Goal: Task Accomplishment & Management: Complete application form

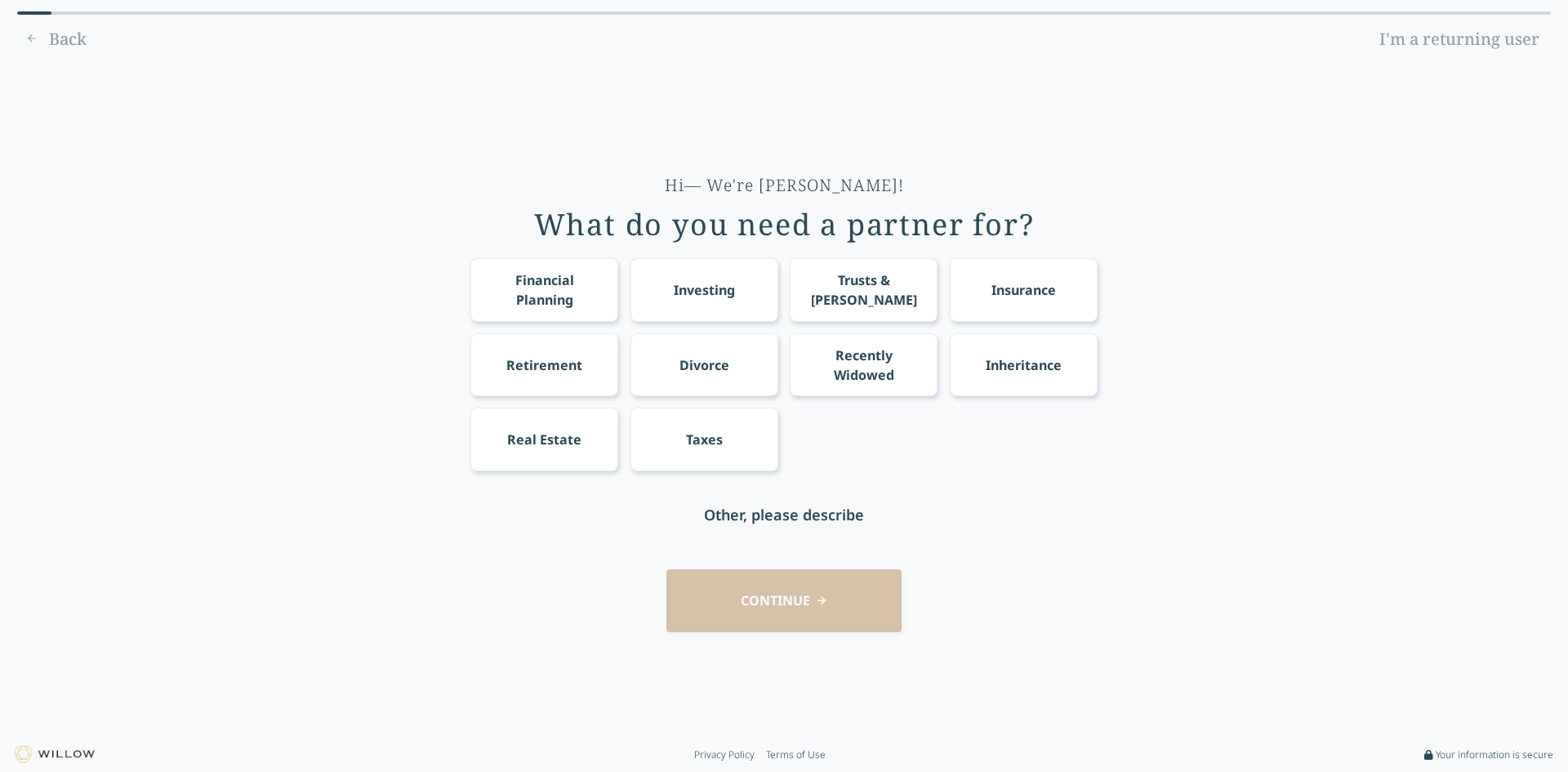
click at [752, 428] on div "Taxes" at bounding box center [705, 439] width 148 height 63
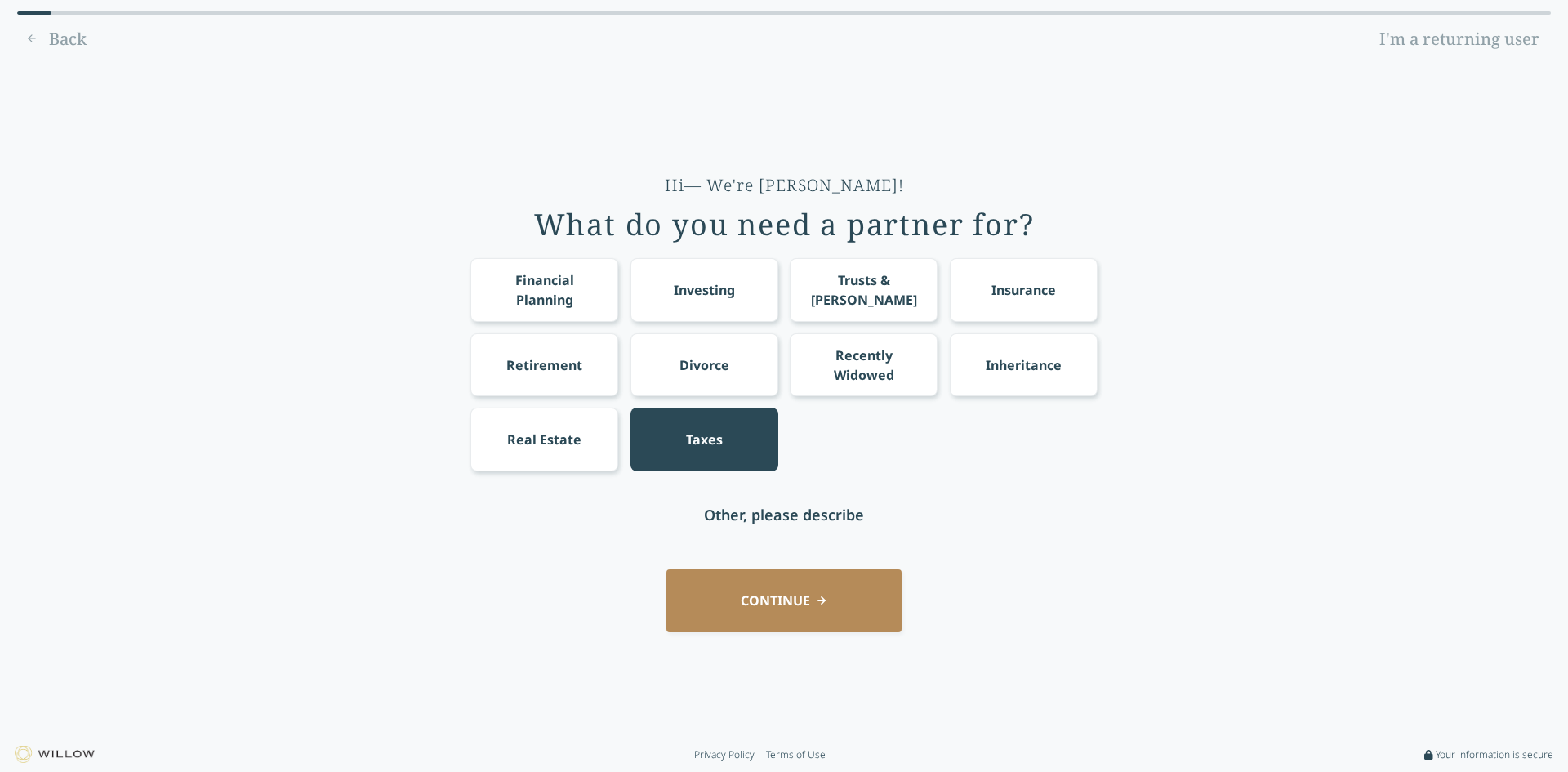
click at [544, 274] on div "Financial Planning" at bounding box center [545, 290] width 118 height 40
click at [658, 274] on div "Investing" at bounding box center [705, 290] width 148 height 63
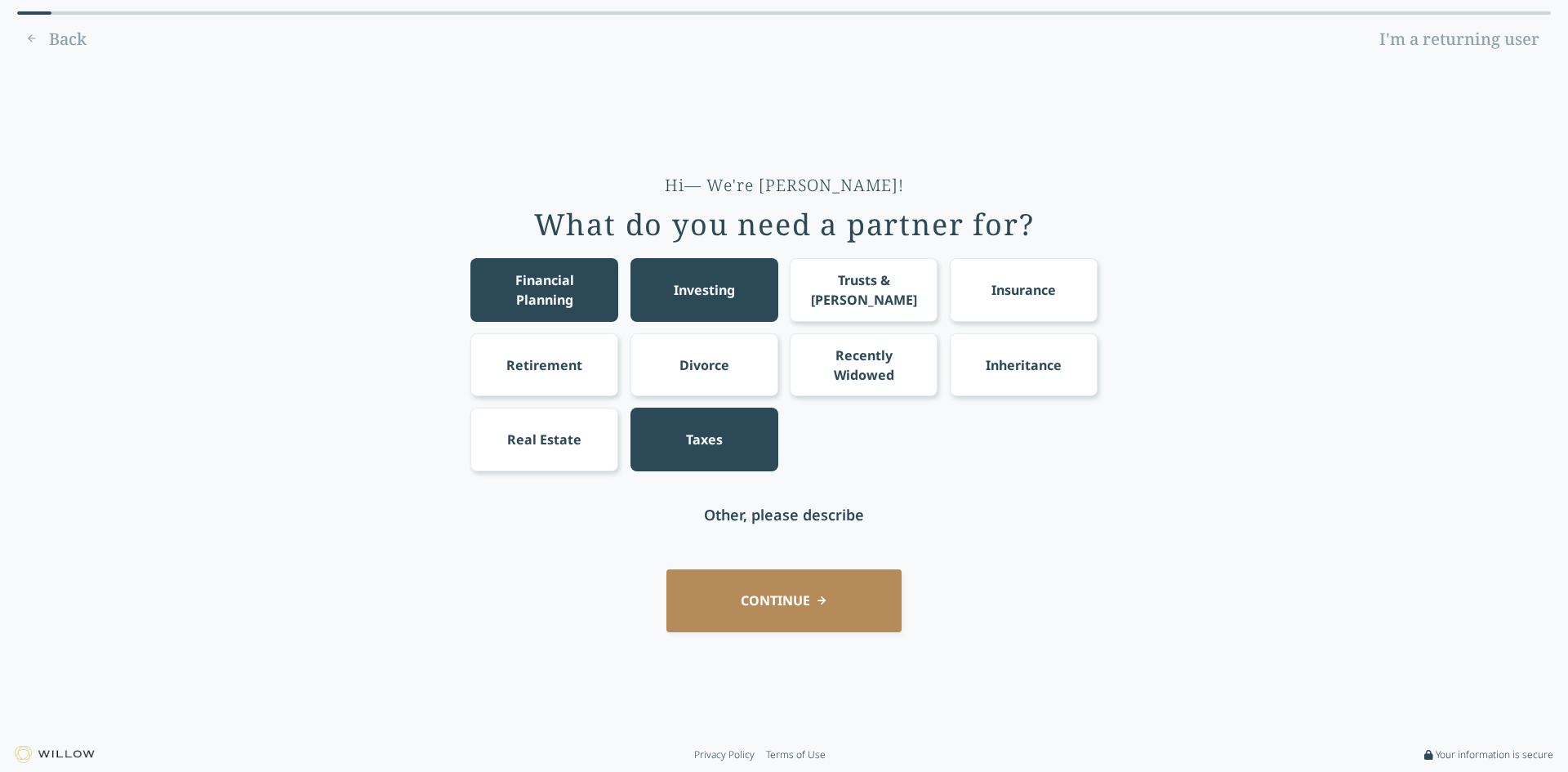
click at [832, 296] on div "Trusts & [PERSON_NAME]" at bounding box center [864, 290] width 118 height 40
click at [762, 588] on button "CONTINUE" at bounding box center [784, 601] width 235 height 63
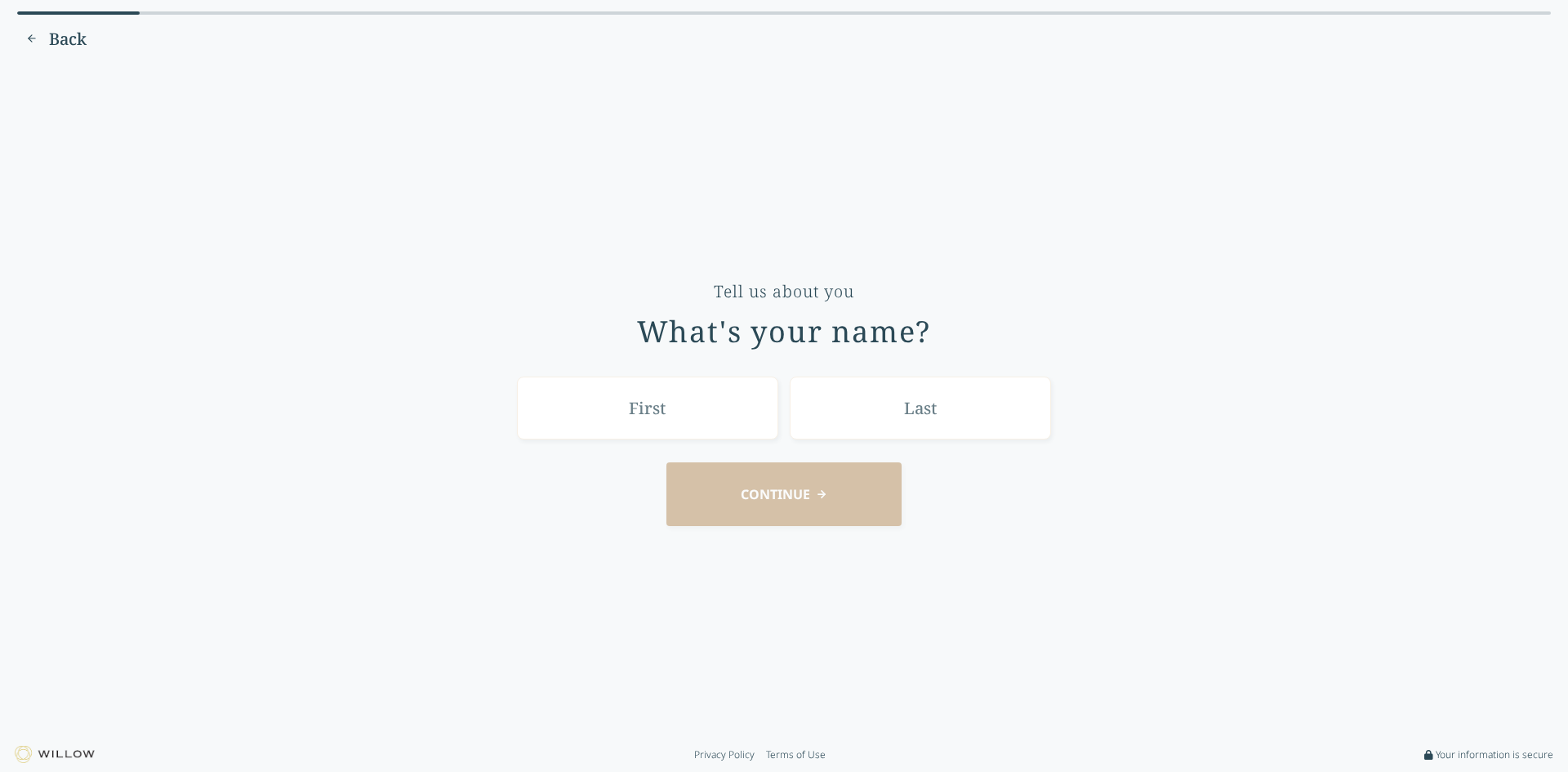
click at [749, 407] on input "text" at bounding box center [648, 408] width 262 height 63
type input "[PERSON_NAME]"
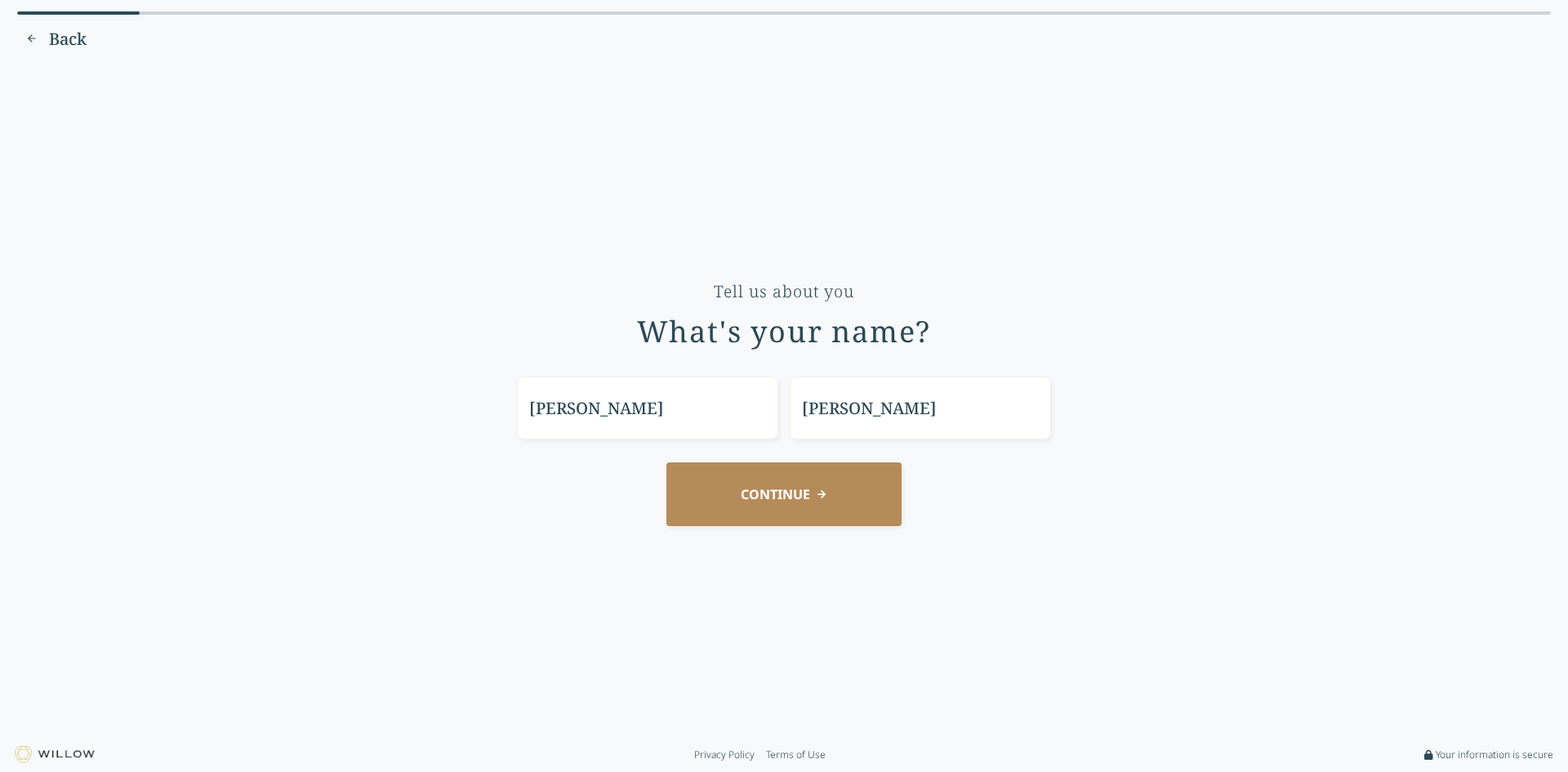
type input "[PERSON_NAME]"
click at [667, 462] on button "CONTINUE" at bounding box center [784, 494] width 235 height 63
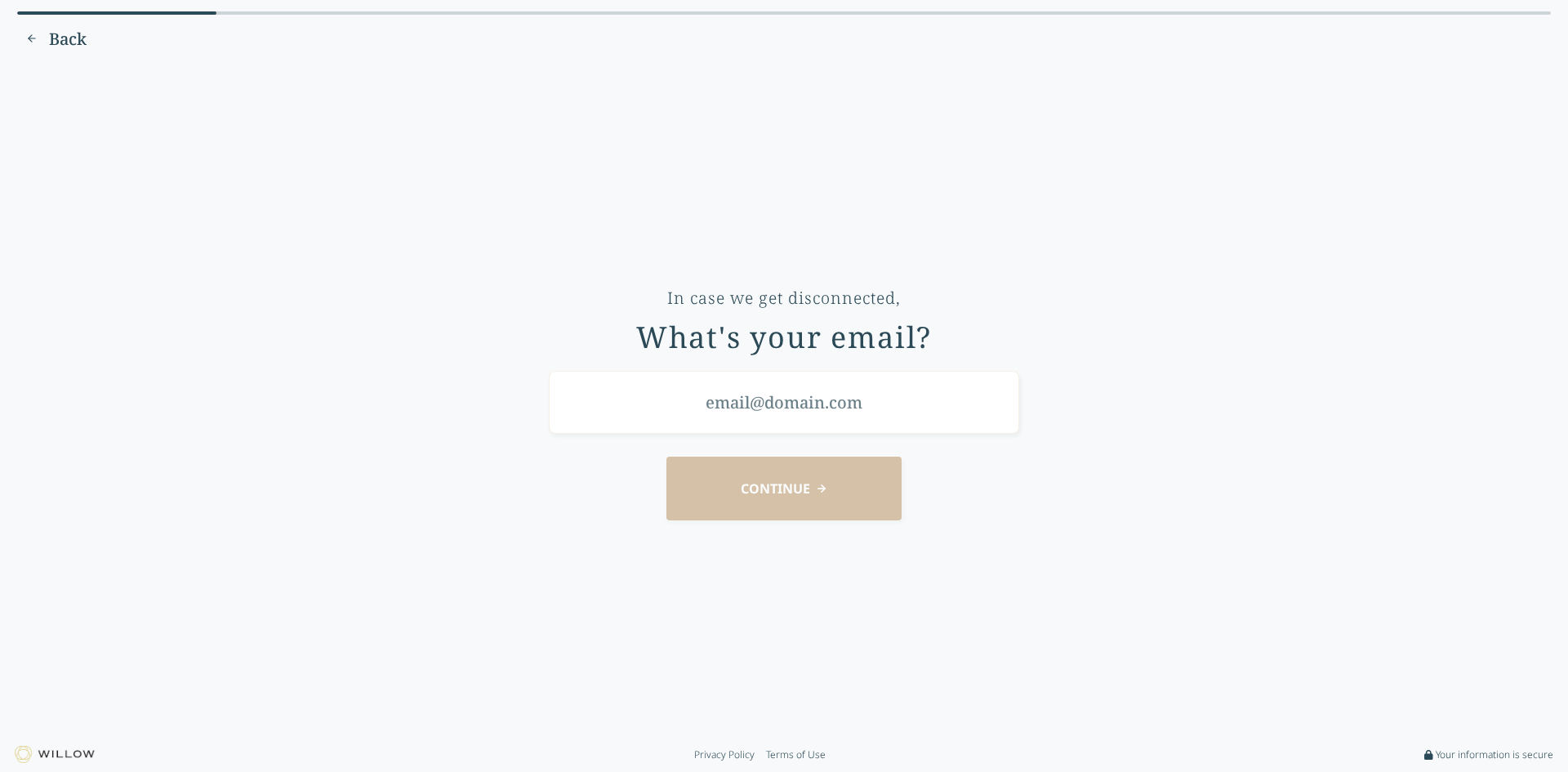
click at [38, 40] on button "Back" at bounding box center [56, 40] width 77 height 26
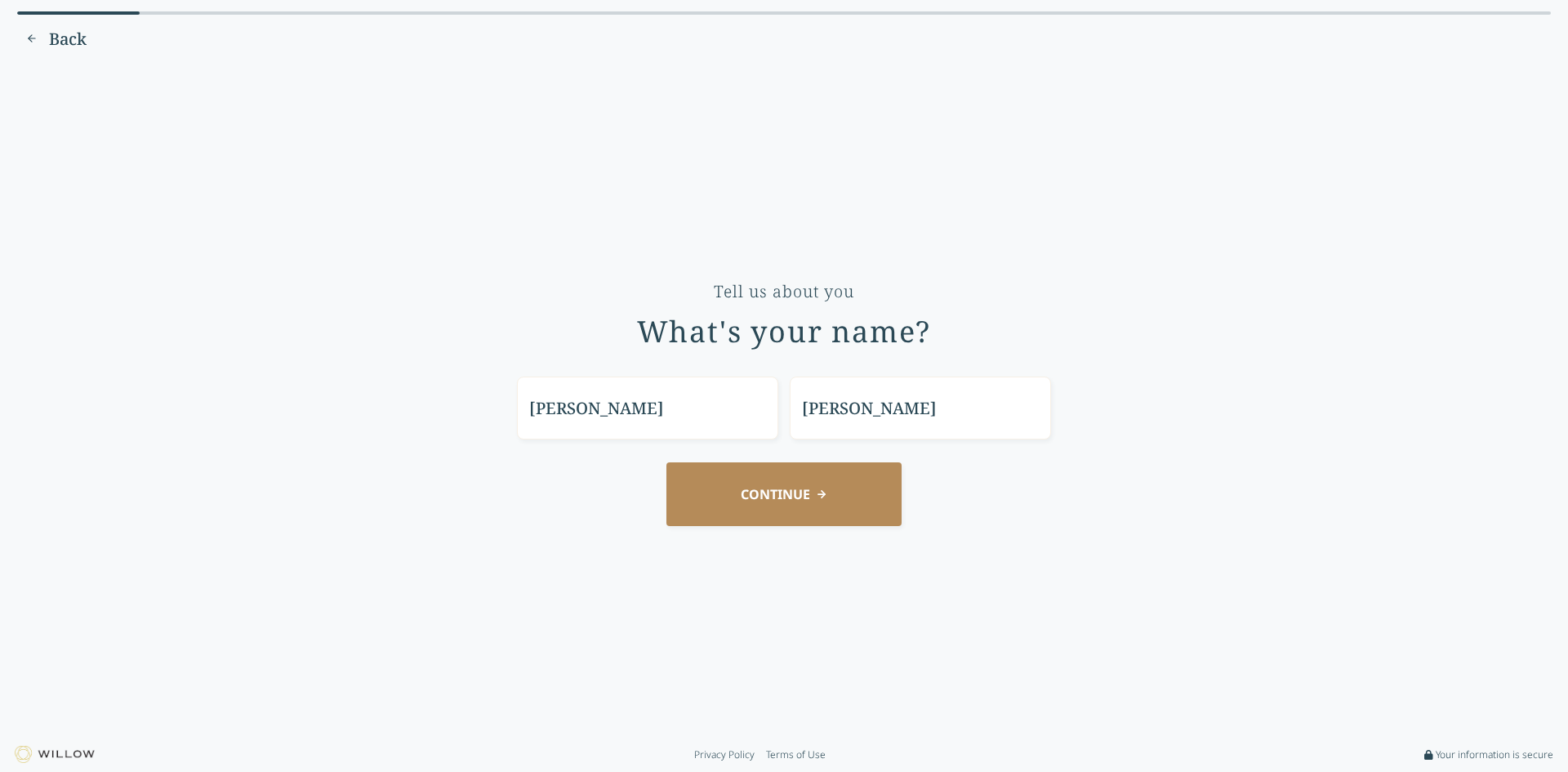
click at [38, 40] on button "Back" at bounding box center [56, 40] width 77 height 26
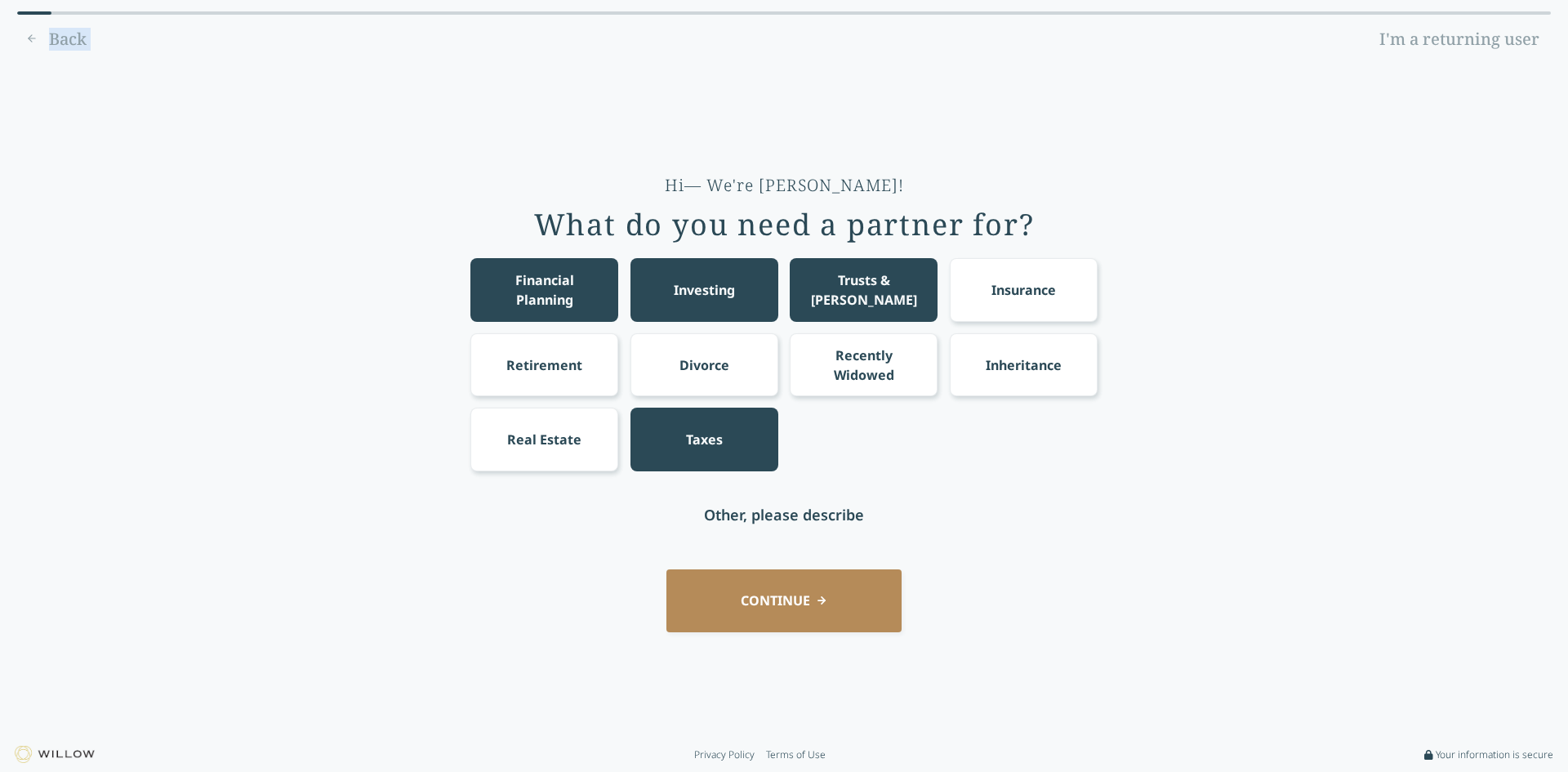
click at [38, 40] on div "Back I'm a returning user" at bounding box center [784, 40] width 1534 height 26
